Goal: Information Seeking & Learning: Check status

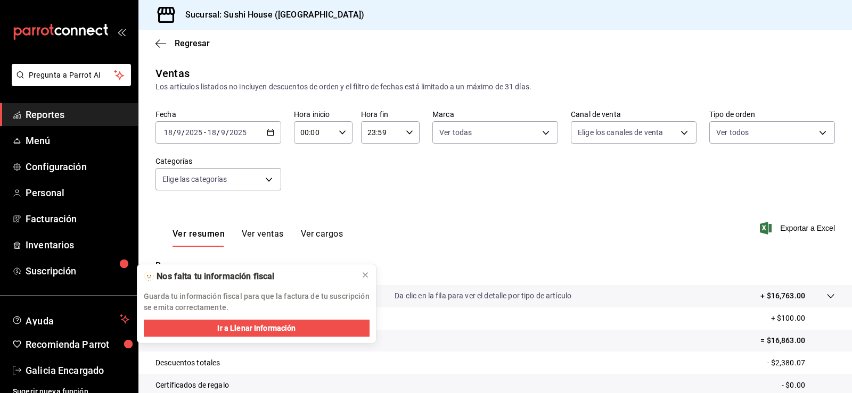
scroll to position [117, 0]
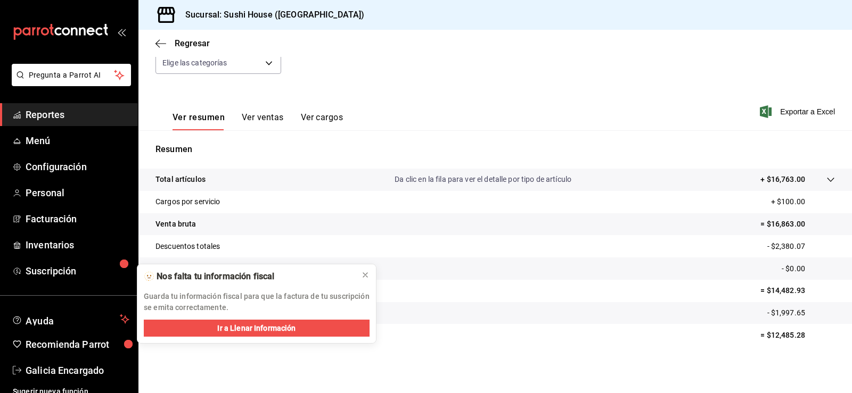
click at [85, 116] on span "Reportes" at bounding box center [78, 115] width 104 height 14
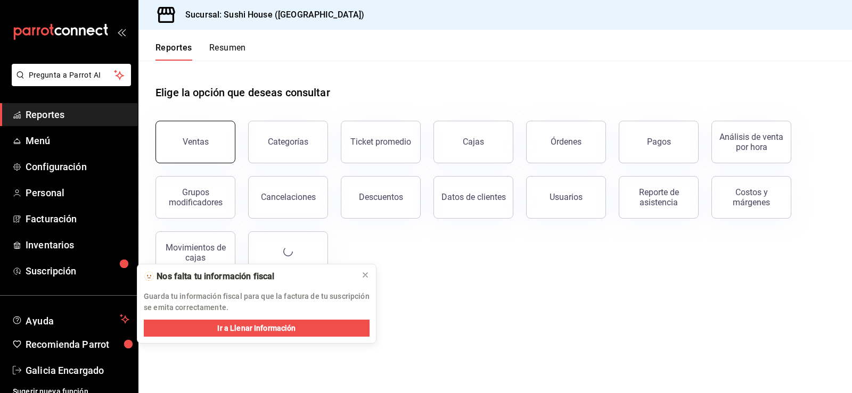
click at [216, 155] on button "Ventas" at bounding box center [195, 142] width 80 height 43
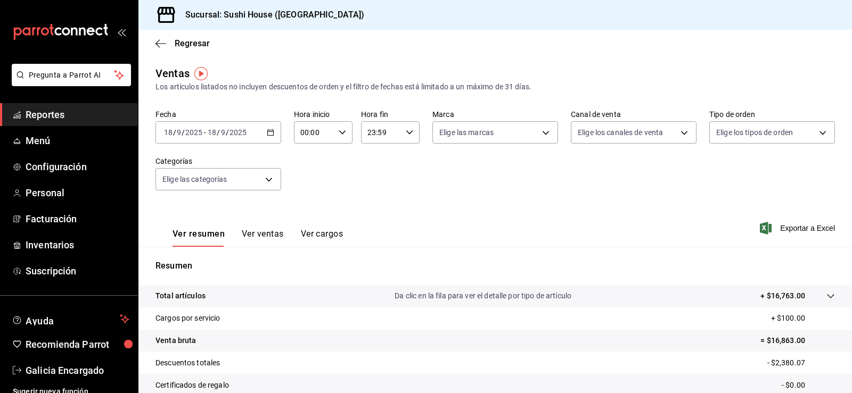
click at [65, 114] on span "Reportes" at bounding box center [78, 115] width 104 height 14
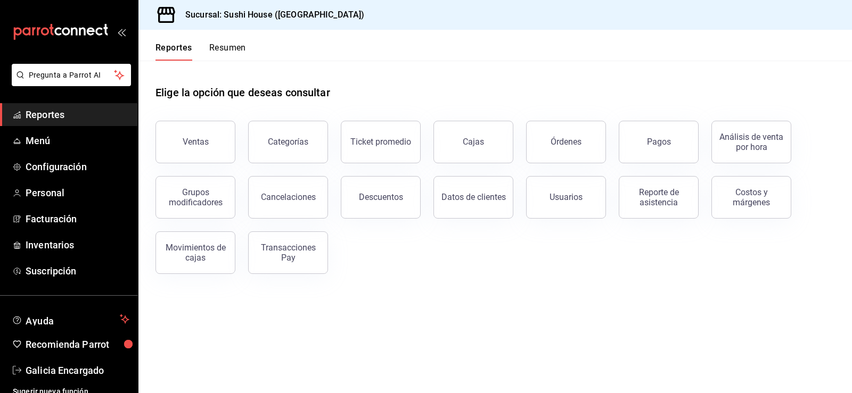
click at [238, 45] on button "Resumen" at bounding box center [227, 52] width 37 height 18
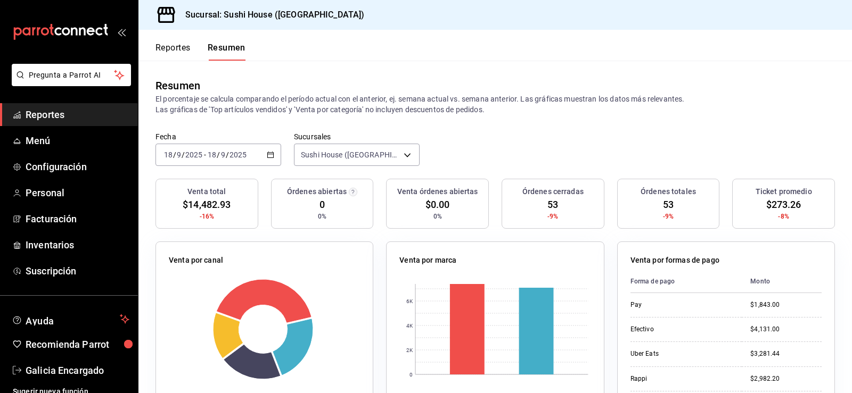
click at [83, 113] on span "Reportes" at bounding box center [78, 115] width 104 height 14
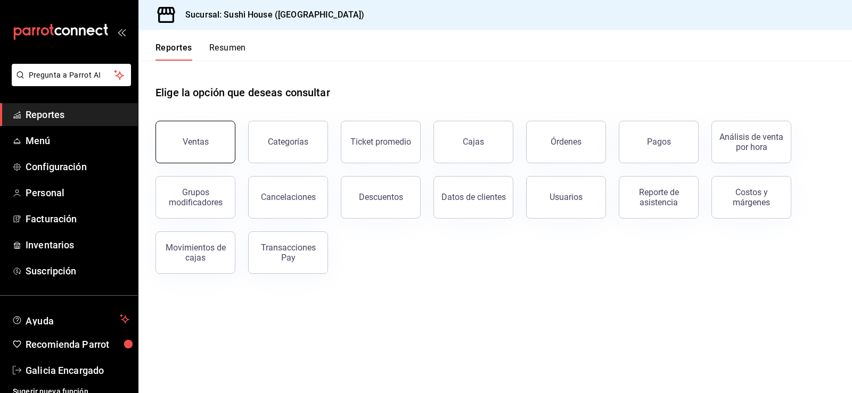
click at [178, 146] on button "Ventas" at bounding box center [195, 142] width 80 height 43
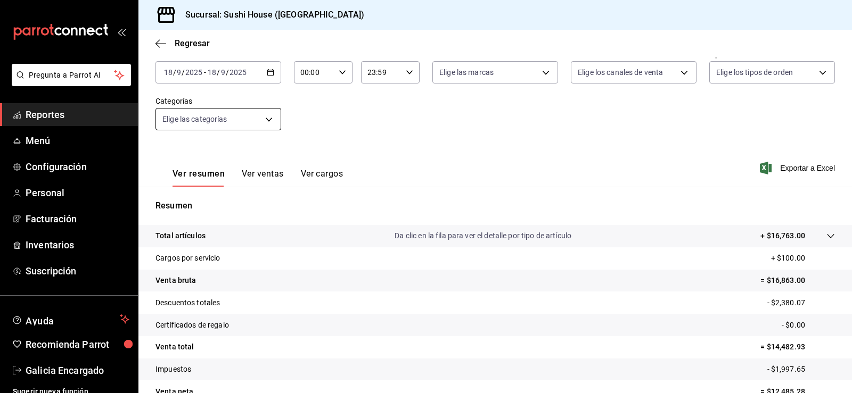
scroll to position [53, 0]
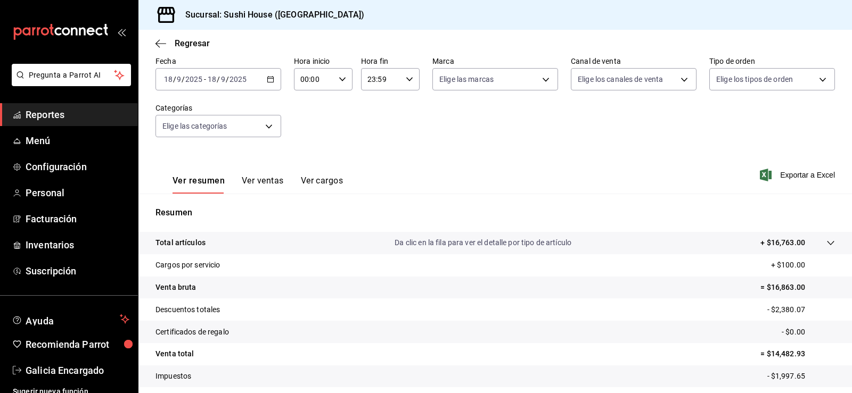
click at [79, 110] on span "Reportes" at bounding box center [78, 115] width 104 height 14
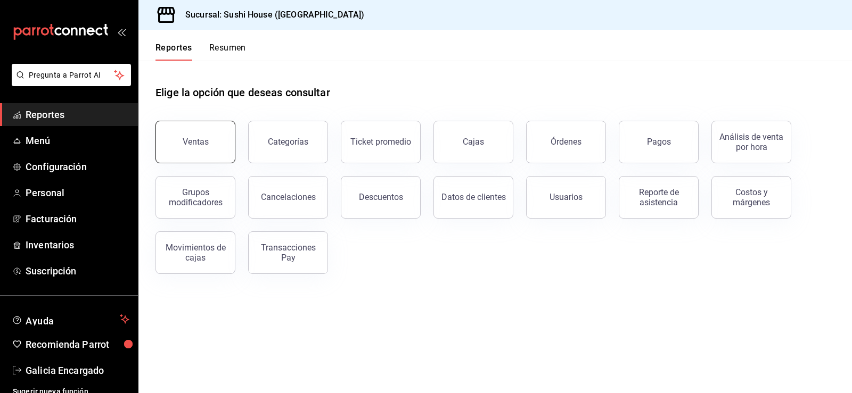
click at [190, 147] on button "Ventas" at bounding box center [195, 142] width 80 height 43
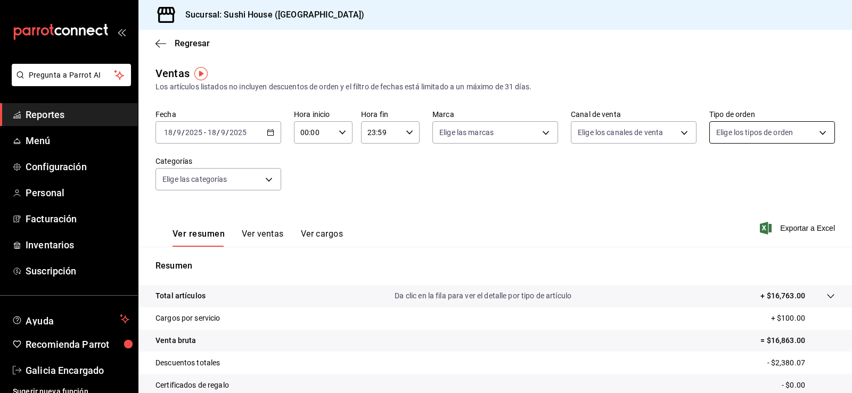
click at [727, 129] on body "Pregunta a Parrot AI Reportes Menú Configuración Personal Facturación Inventari…" at bounding box center [426, 196] width 852 height 393
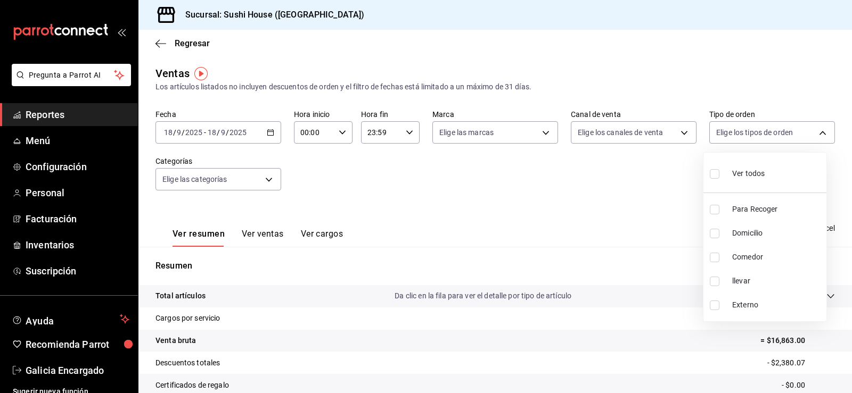
drag, startPoint x: 504, startPoint y: 192, endPoint x: 435, endPoint y: 153, distance: 79.1
click at [507, 194] on div at bounding box center [426, 196] width 852 height 393
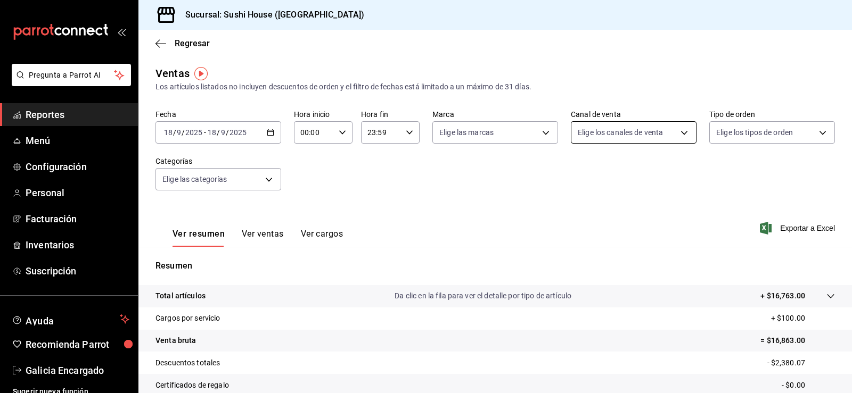
click at [595, 135] on body "Pregunta a Parrot AI Reportes Menú Configuración Personal Facturación Inventari…" at bounding box center [426, 196] width 852 height 393
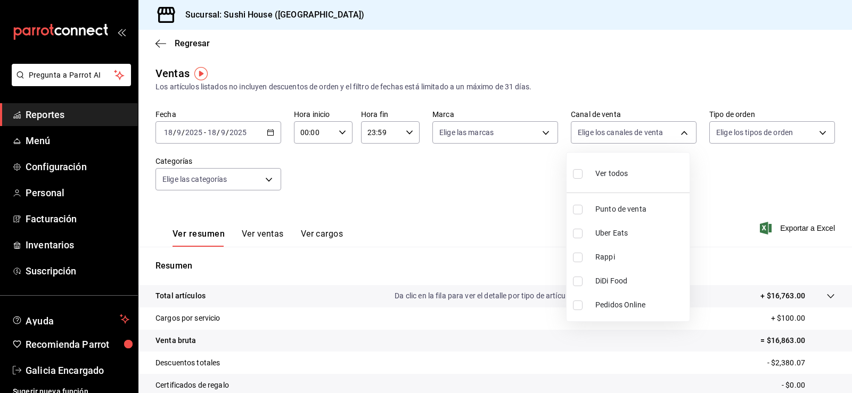
click at [456, 206] on div at bounding box center [426, 196] width 852 height 393
click at [47, 110] on span "Reportes" at bounding box center [78, 115] width 104 height 14
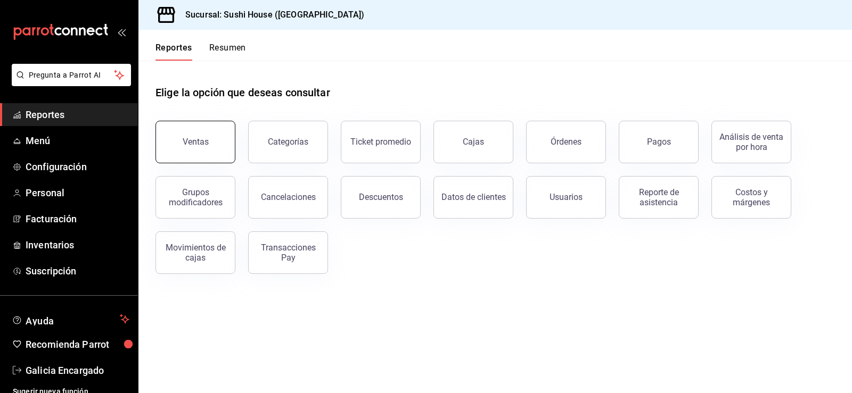
click at [182, 129] on button "Ventas" at bounding box center [195, 142] width 80 height 43
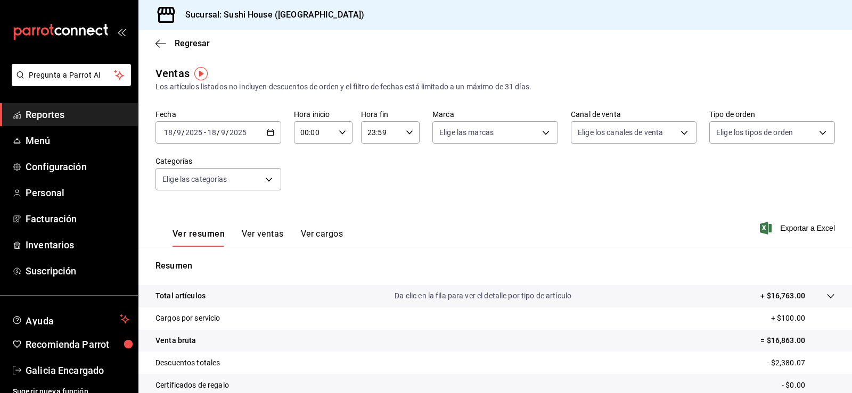
click at [84, 109] on span "Reportes" at bounding box center [78, 115] width 104 height 14
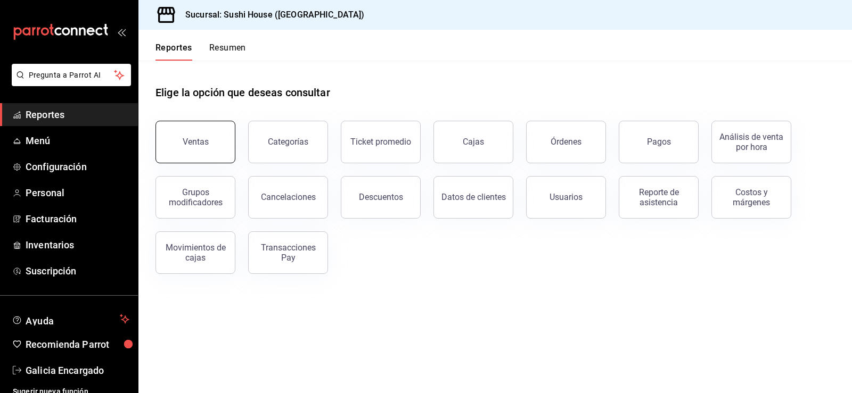
click at [199, 143] on div "Ventas" at bounding box center [196, 142] width 26 height 10
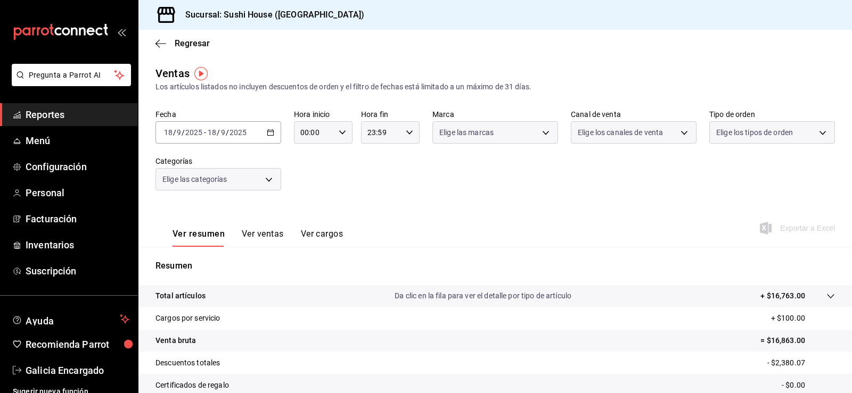
click at [716, 137] on span "Elige los tipos de orden" at bounding box center [754, 132] width 77 height 11
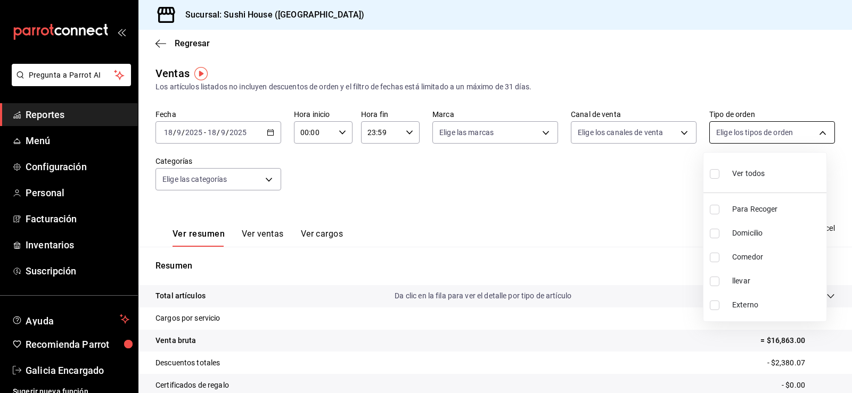
click at [739, 129] on body "Pregunta a Parrot AI Reportes Menú Configuración Personal Facturación Inventari…" at bounding box center [426, 196] width 852 height 393
click at [518, 161] on div at bounding box center [426, 196] width 852 height 393
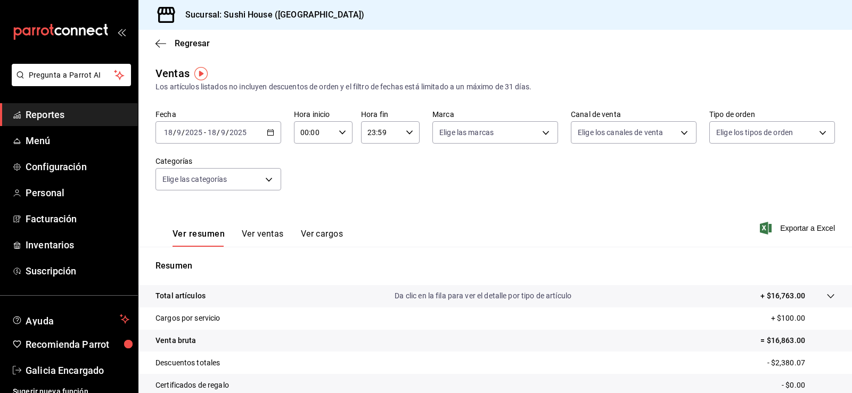
click at [83, 107] on link "Reportes" at bounding box center [69, 114] width 138 height 23
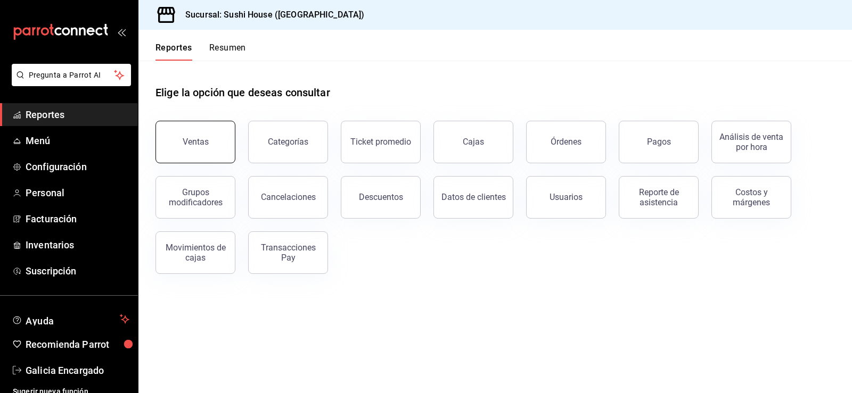
click at [183, 136] on button "Ventas" at bounding box center [195, 142] width 80 height 43
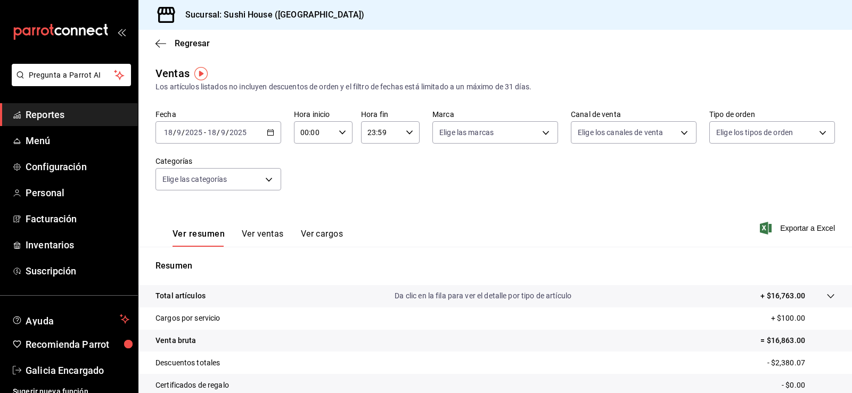
click at [68, 122] on link "Reportes" at bounding box center [69, 114] width 138 height 23
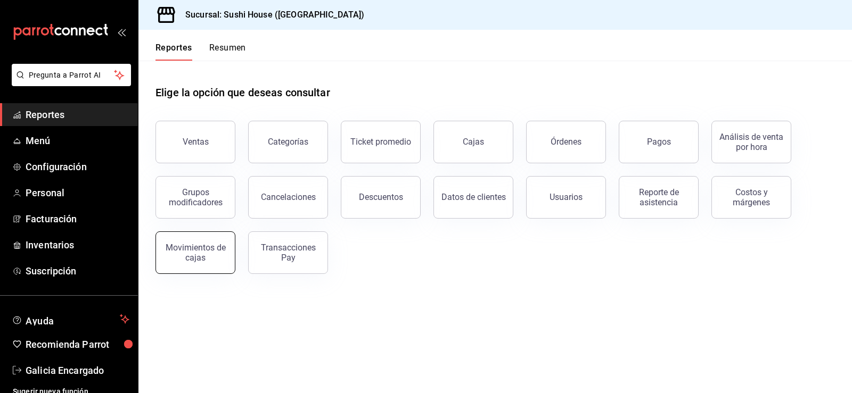
click at [202, 248] on div "Movimientos de cajas" at bounding box center [195, 253] width 66 height 20
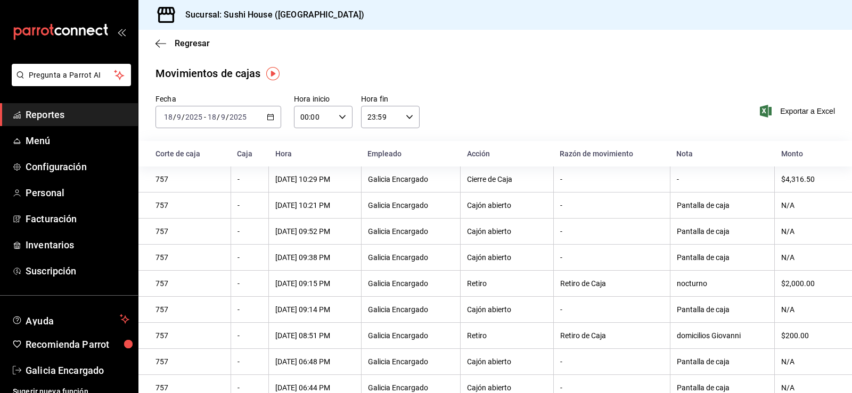
click at [270, 118] on icon "button" at bounding box center [270, 116] width 7 height 7
click at [187, 169] on span "Ayer" at bounding box center [206, 173] width 83 height 11
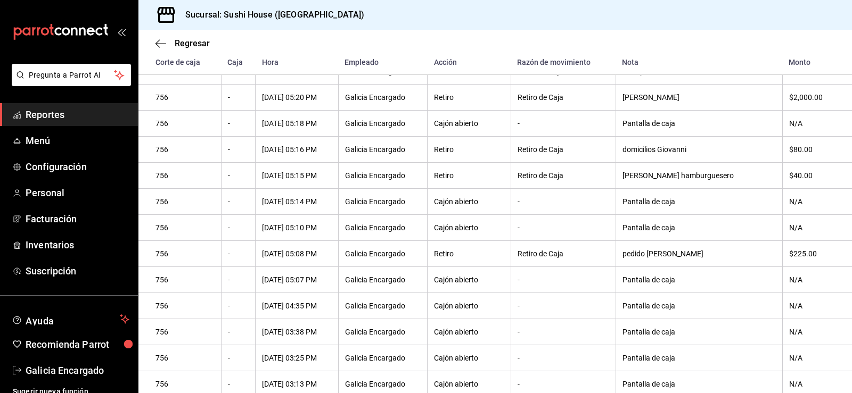
scroll to position [805, 0]
click at [800, 181] on div "$40.00" at bounding box center [812, 176] width 46 height 9
drag, startPoint x: 809, startPoint y: 166, endPoint x: 802, endPoint y: 165, distance: 7.0
click at [803, 155] on div "$80.00" at bounding box center [812, 150] width 46 height 9
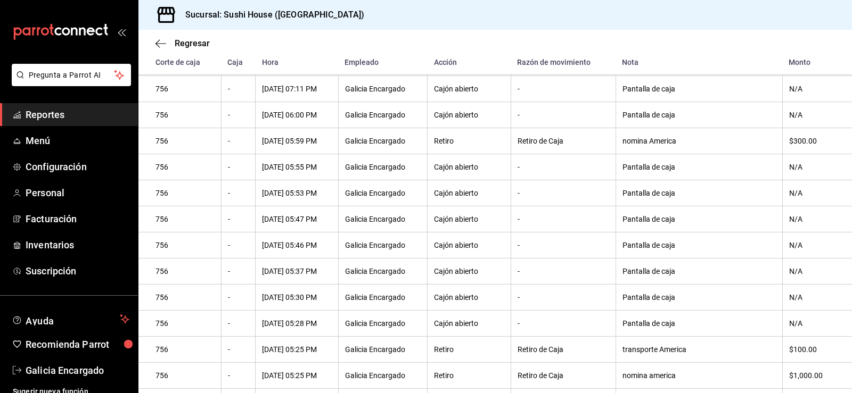
scroll to position [379, 0]
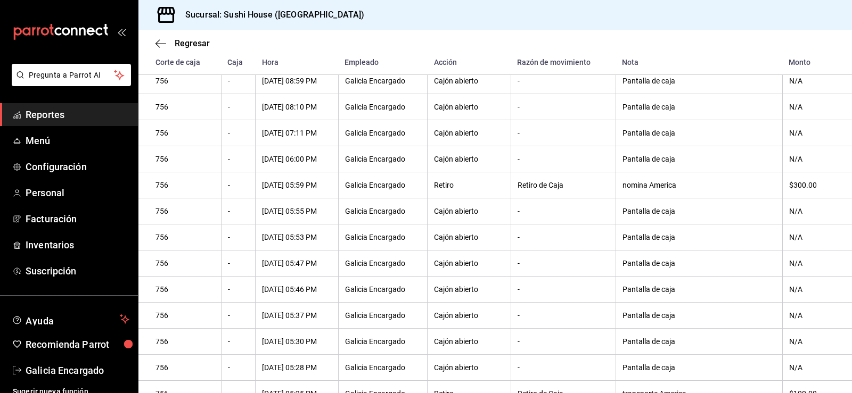
click at [66, 113] on span "Reportes" at bounding box center [78, 115] width 104 height 14
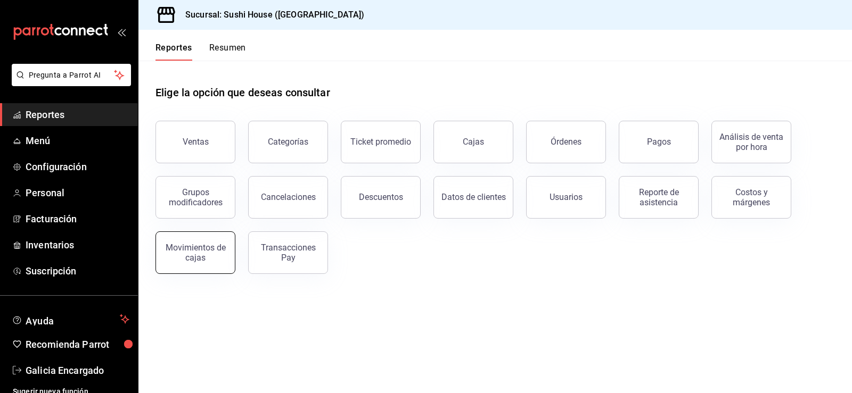
click at [203, 262] on div "Movimientos de cajas" at bounding box center [195, 253] width 66 height 20
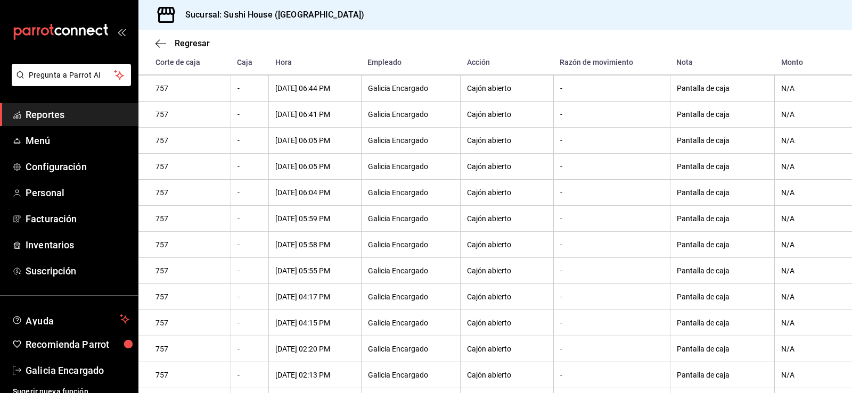
scroll to position [352, 0]
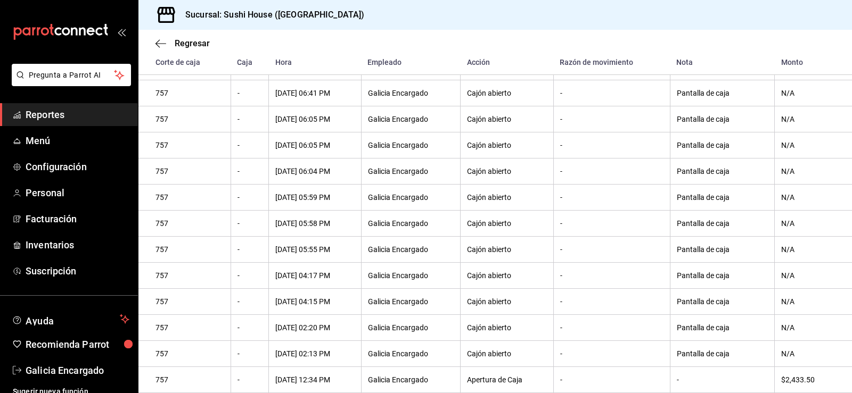
click at [66, 118] on span "Reportes" at bounding box center [78, 115] width 104 height 14
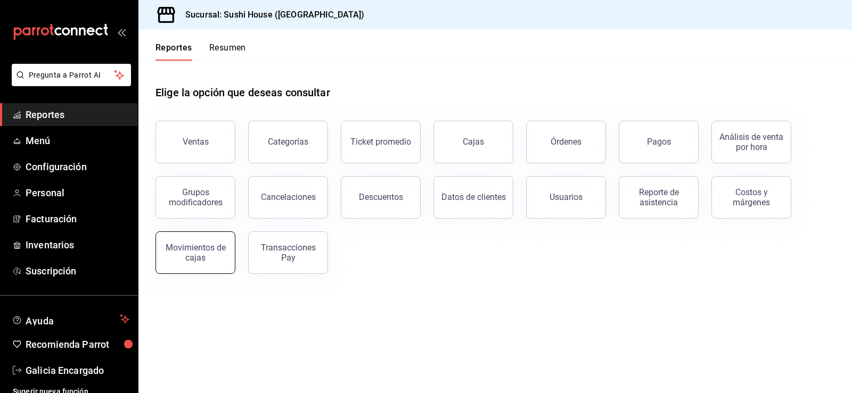
click at [197, 259] on div "Movimientos de cajas" at bounding box center [195, 253] width 66 height 20
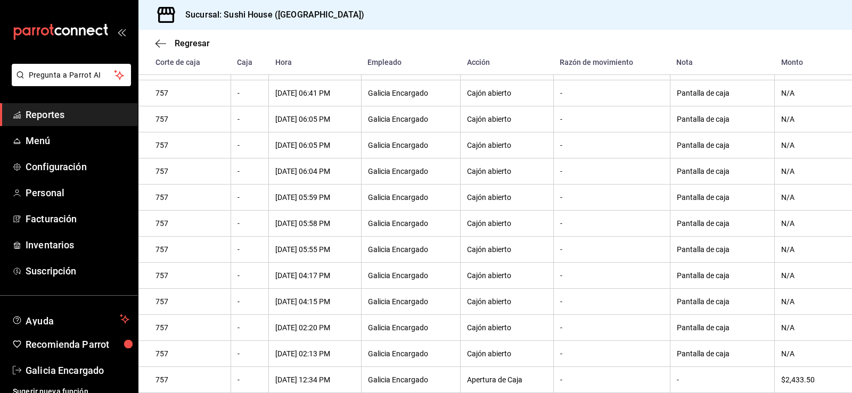
scroll to position [352, 0]
click at [72, 114] on span "Reportes" at bounding box center [78, 115] width 104 height 14
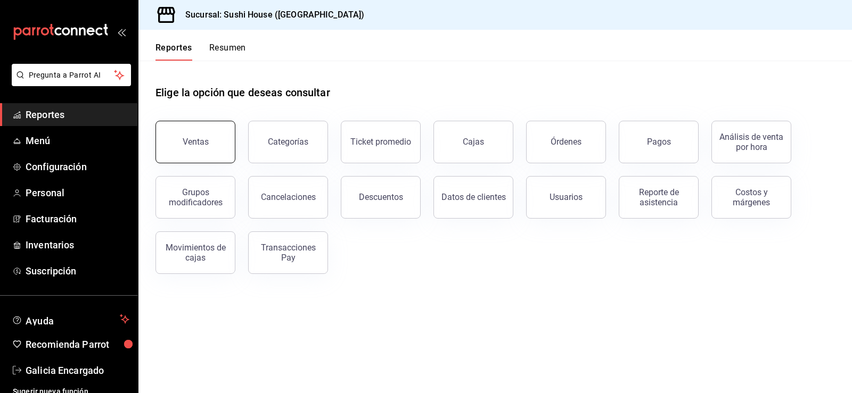
click at [208, 140] on button "Ventas" at bounding box center [195, 142] width 80 height 43
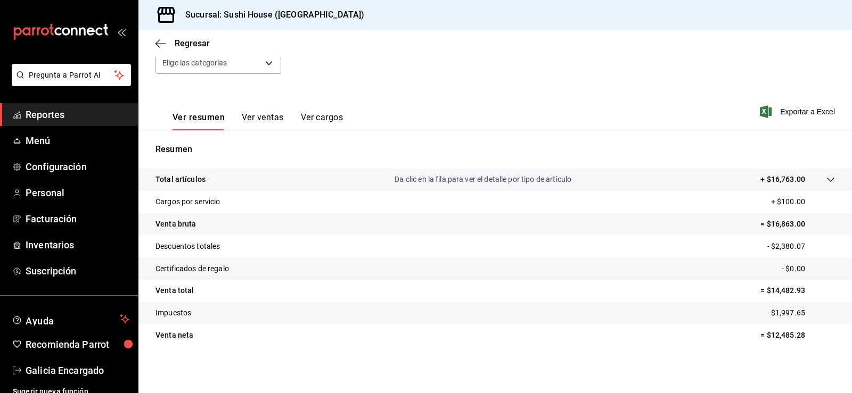
scroll to position [117, 0]
click at [67, 121] on span "Reportes" at bounding box center [78, 115] width 104 height 14
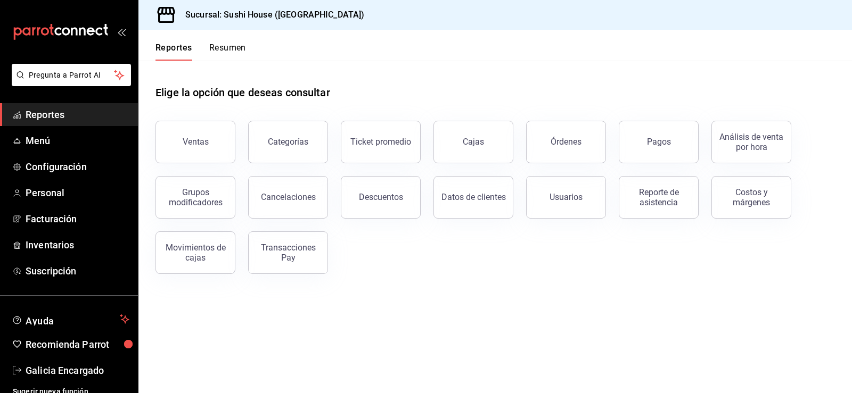
click at [218, 51] on button "Resumen" at bounding box center [227, 52] width 37 height 18
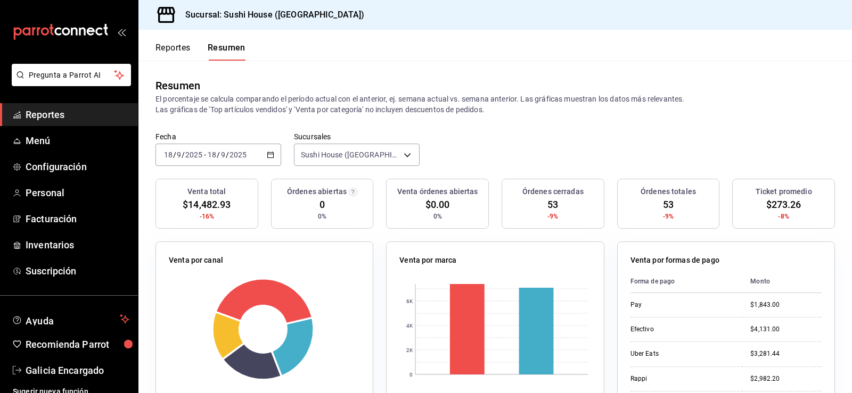
click at [62, 110] on span "Reportes" at bounding box center [78, 115] width 104 height 14
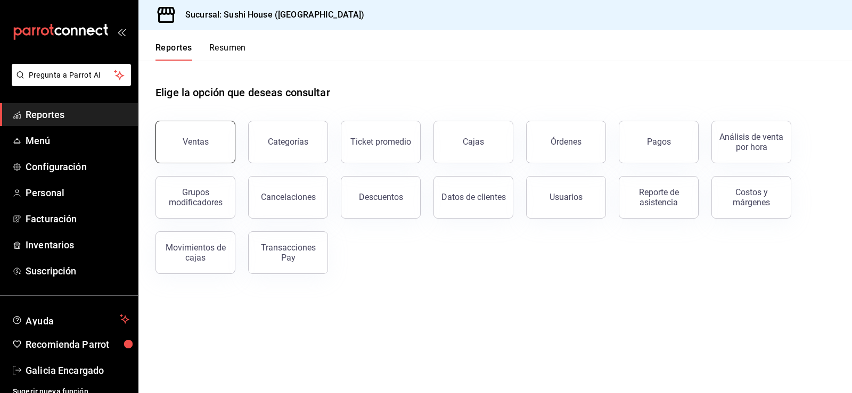
click at [208, 150] on button "Ventas" at bounding box center [195, 142] width 80 height 43
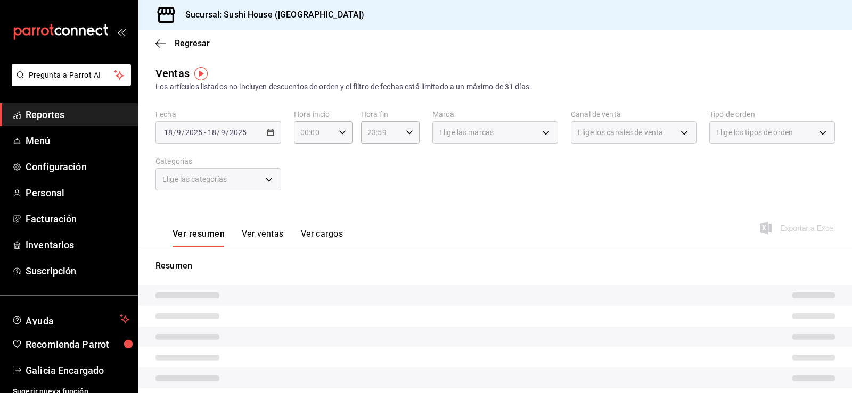
click at [570, 248] on div "Resumen" at bounding box center [494, 365] width 713 height 237
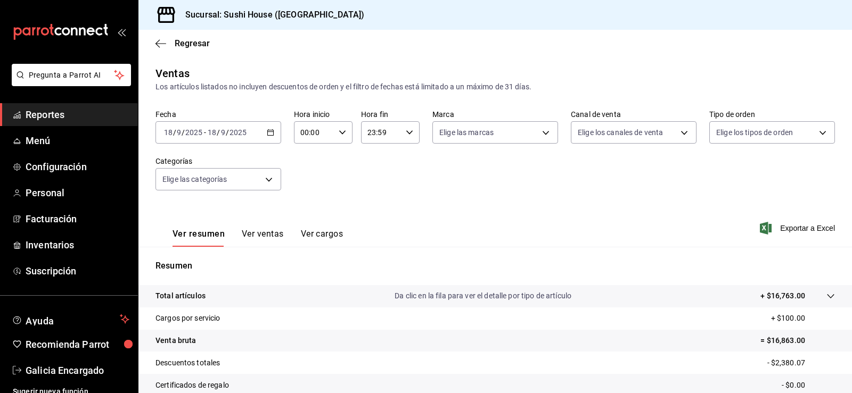
scroll to position [117, 0]
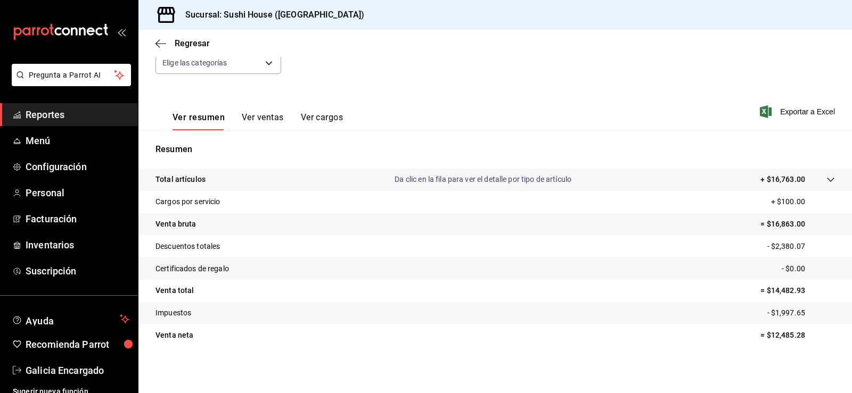
click at [69, 114] on span "Reportes" at bounding box center [78, 115] width 104 height 14
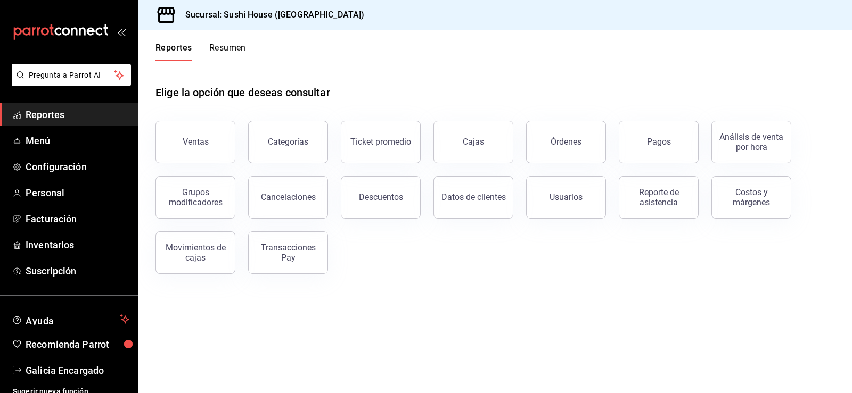
click at [232, 51] on button "Resumen" at bounding box center [227, 52] width 37 height 18
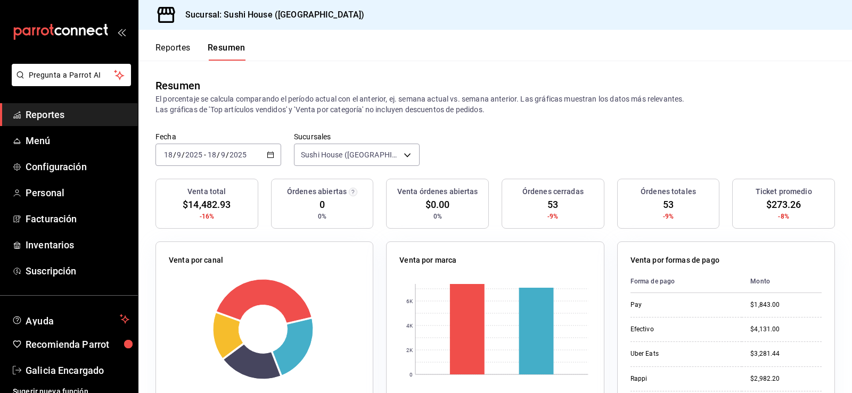
click at [39, 99] on li "Pregunta a Parrot AI" at bounding box center [68, 83] width 129 height 39
click at [42, 117] on span "Reportes" at bounding box center [78, 115] width 104 height 14
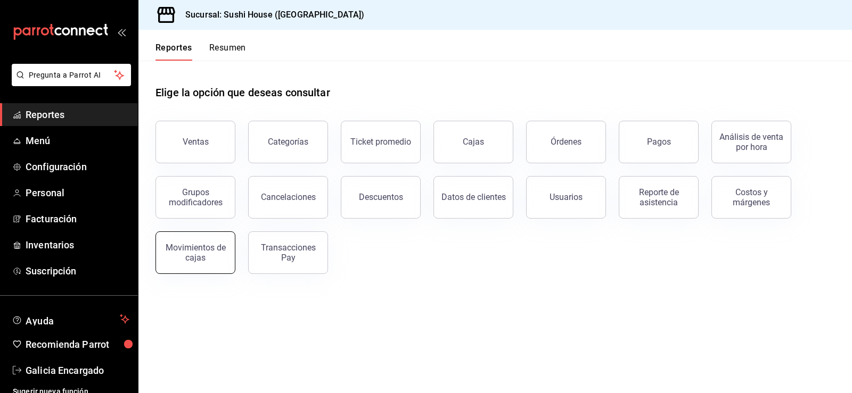
click at [184, 260] on div "Movimientos de cajas" at bounding box center [195, 253] width 66 height 20
